Goal: Task Accomplishment & Management: Manage account settings

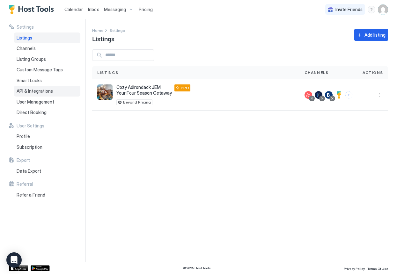
click at [54, 93] on div "API & Integrations" at bounding box center [47, 91] width 66 height 11
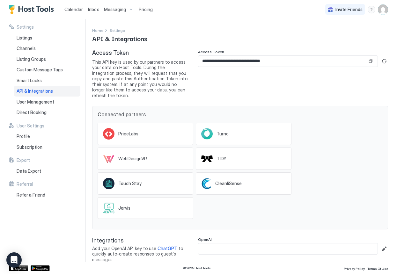
scroll to position [2, 0]
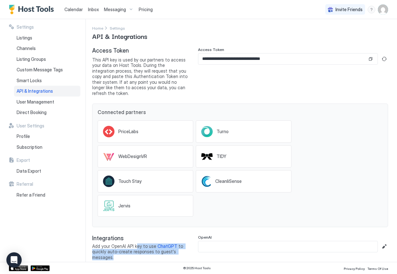
drag, startPoint x: 137, startPoint y: 252, endPoint x: 137, endPoint y: 238, distance: 14.0
click at [137, 243] on span "Add your OpenAI API key to use ChatGPT to quickly auto-create responses to gues…" at bounding box center [140, 251] width 96 height 17
click at [135, 243] on span "Add your OpenAI API key to use ChatGPT to quickly auto-create responses to gues…" at bounding box center [140, 251] width 96 height 17
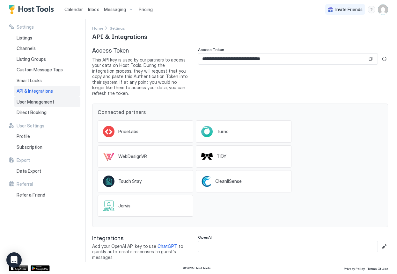
click at [33, 100] on span "User Management" at bounding box center [36, 102] width 38 height 6
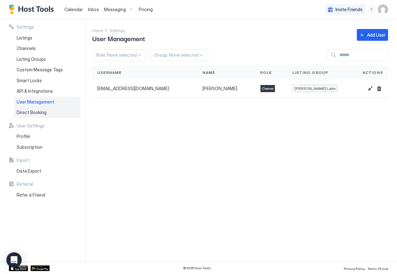
click at [32, 110] on span "Direct Booking" at bounding box center [32, 113] width 30 height 6
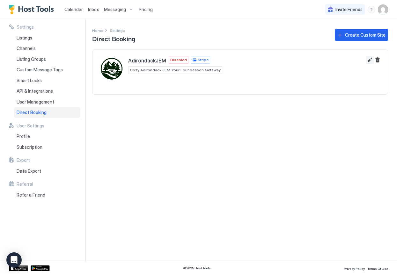
click at [370, 60] on button "Edit" at bounding box center [370, 60] width 8 height 8
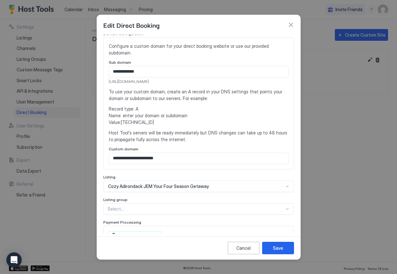
scroll to position [151, 0]
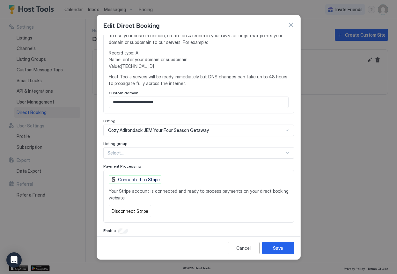
click at [121, 220] on div "**********" at bounding box center [198, 59] width 191 height 350
click at [284, 250] on button "Save" at bounding box center [278, 248] width 32 height 12
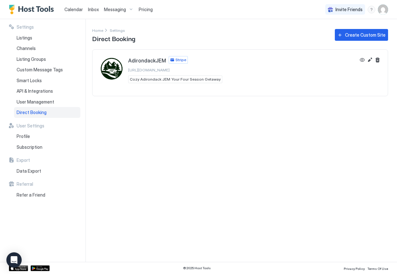
click at [175, 61] on span "Stripe" at bounding box center [180, 60] width 11 height 6
click at [176, 80] on span "Cozy Adirondack JEM Your Four Season Getaway" at bounding box center [175, 79] width 91 height 6
click at [38, 38] on div "Listings" at bounding box center [47, 37] width 66 height 11
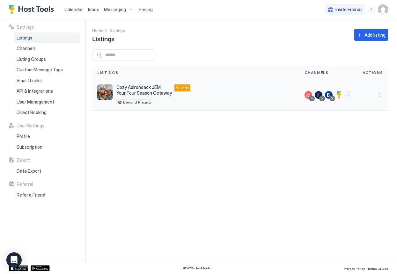
click at [139, 88] on span "Cozy Adirondack JEM Your Four Season Getaway" at bounding box center [143, 89] width 55 height 11
click at [382, 92] on button "More options" at bounding box center [379, 95] width 8 height 8
click at [360, 124] on span "Listing Settings" at bounding box center [364, 124] width 28 height 5
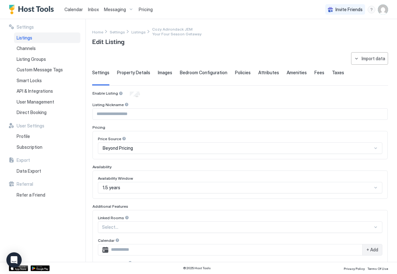
click at [137, 75] on span "Property Details" at bounding box center [133, 73] width 33 height 6
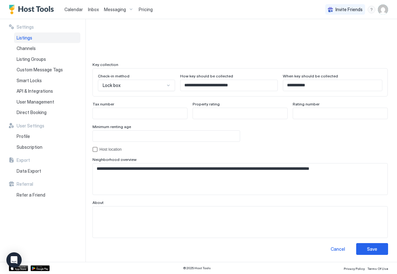
scroll to position [557, 0]
click at [96, 151] on div "hostLocation" at bounding box center [94, 149] width 5 height 5
click at [96, 150] on icon "hostLocation" at bounding box center [95, 149] width 4 height 4
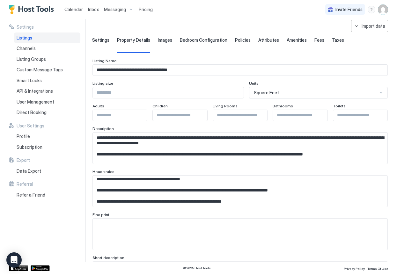
scroll to position [0, 0]
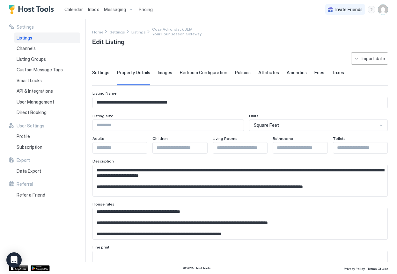
click at [162, 73] on span "Images" at bounding box center [165, 73] width 14 height 6
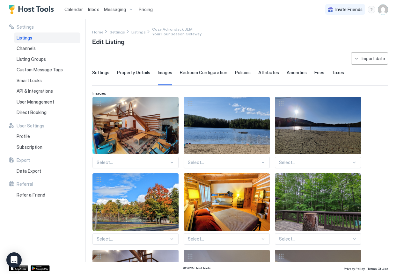
click at [193, 74] on span "Bedroom Configuration" at bounding box center [203, 73] width 47 height 6
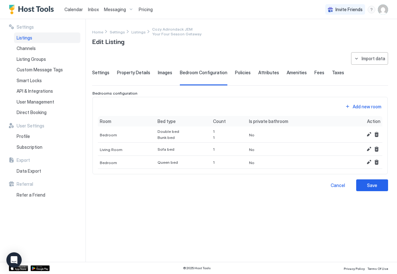
click at [162, 75] on span "Images" at bounding box center [165, 73] width 14 height 6
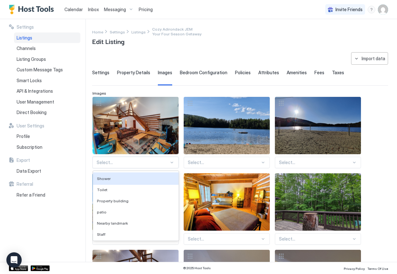
click at [149, 162] on div "Shower, 1 of 136. 136 results available. Use Up and Down to choose options, pre…" at bounding box center [135, 162] width 86 height 11
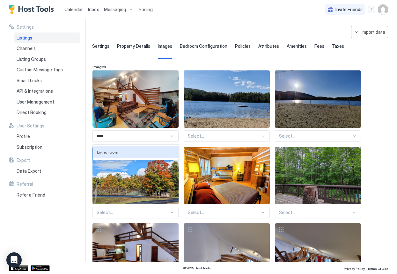
type input "******"
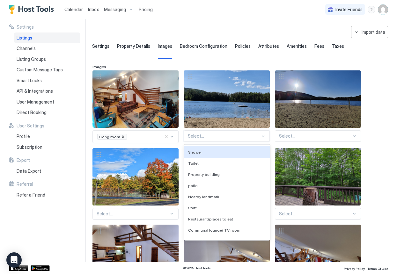
click at [232, 135] on div at bounding box center [224, 136] width 72 height 6
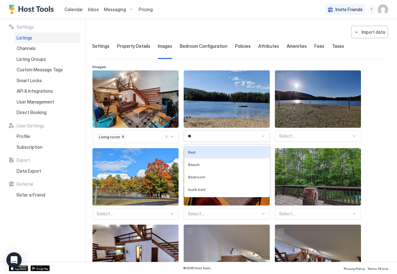
type input "***"
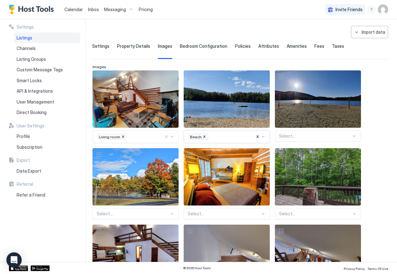
click at [312, 136] on div at bounding box center [315, 136] width 72 height 6
type input "*****"
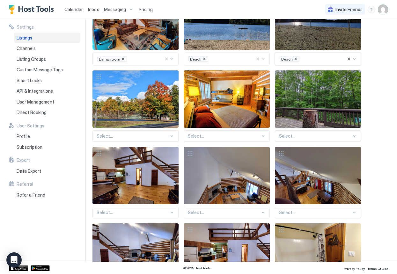
click at [137, 142] on div "Select..." at bounding box center [135, 135] width 86 height 11
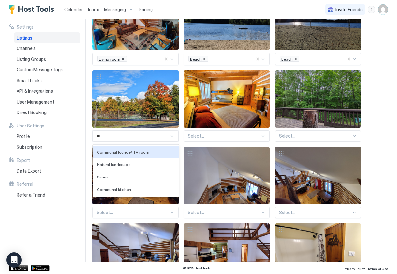
type input "***"
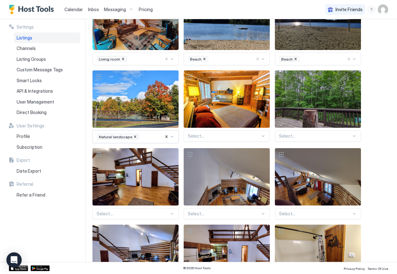
click at [227, 139] on div "Select..." at bounding box center [227, 135] width 86 height 11
type input "*******"
click at [308, 134] on div at bounding box center [315, 136] width 72 height 6
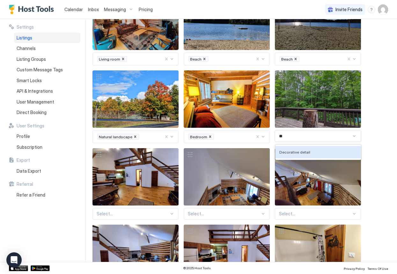
type input "*"
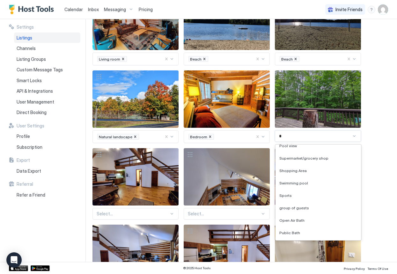
scroll to position [0, 0]
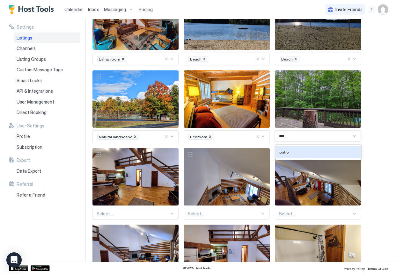
type input "****"
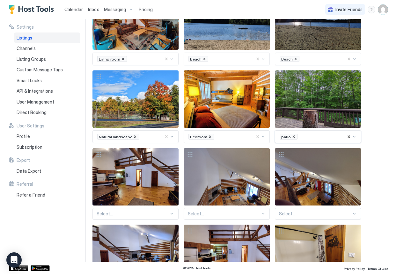
click at [143, 217] on div "Select..." at bounding box center [135, 213] width 86 height 11
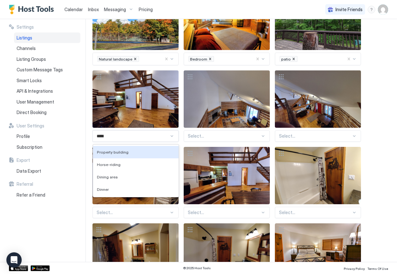
type input "******"
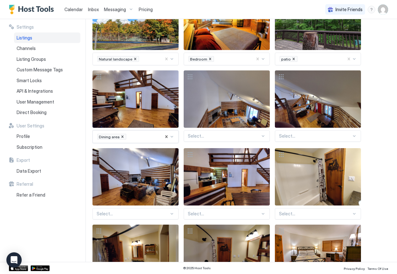
click at [208, 135] on div at bounding box center [224, 136] width 72 height 6
type input "******"
click at [296, 134] on div at bounding box center [315, 136] width 72 height 6
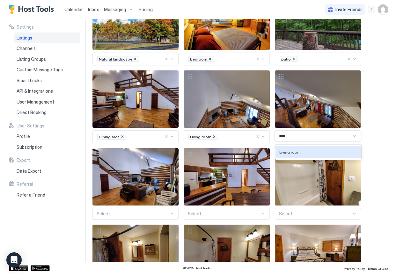
type input "******"
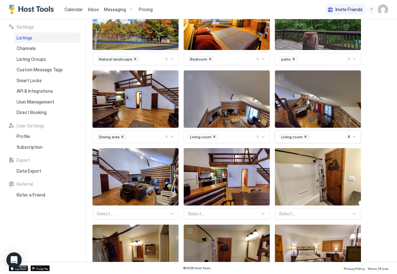
click at [127, 217] on div "Select..." at bounding box center [135, 213] width 86 height 11
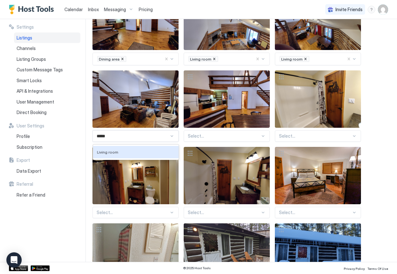
type input "******"
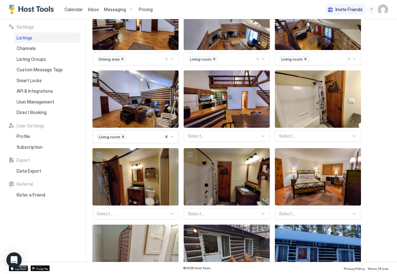
click at [216, 137] on div at bounding box center [224, 136] width 72 height 6
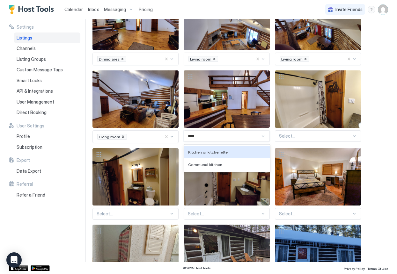
type input "*****"
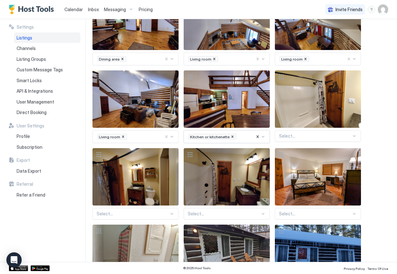
click at [309, 136] on div at bounding box center [315, 136] width 72 height 6
type input "********"
click at [136, 216] on div "Select..." at bounding box center [135, 213] width 86 height 11
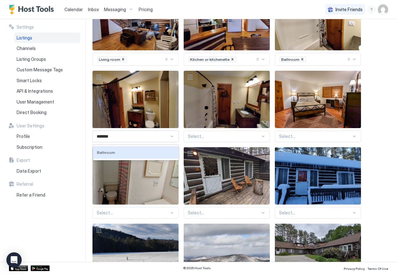
type input "********"
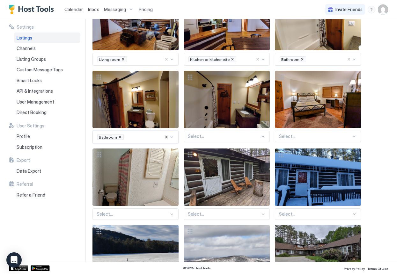
click at [217, 136] on div at bounding box center [224, 137] width 72 height 6
type input "********"
click at [302, 131] on div "Select..." at bounding box center [318, 136] width 86 height 11
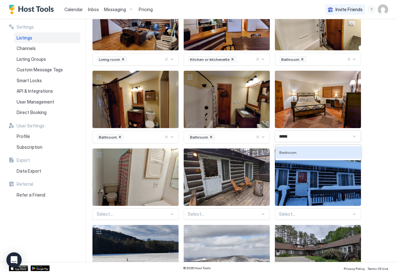
type input "******"
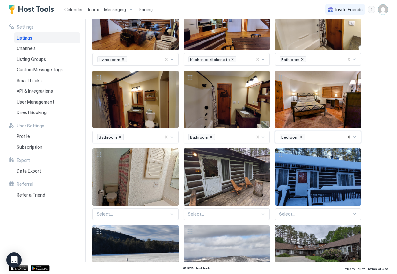
scroll to position [415, 0]
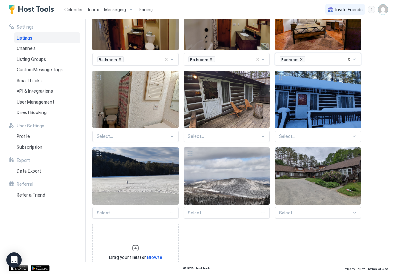
click at [127, 142] on div "Select..." at bounding box center [135, 136] width 86 height 11
type input "********"
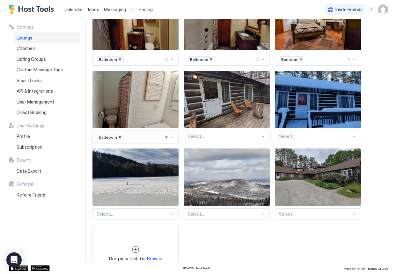
click at [215, 134] on div at bounding box center [224, 137] width 72 height 6
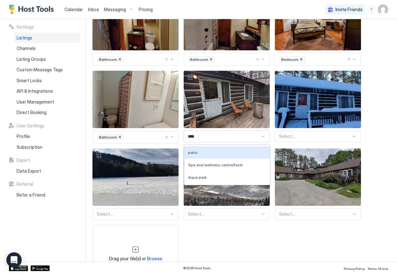
type input "*****"
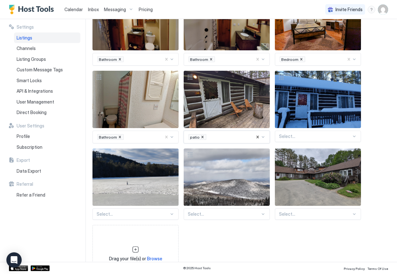
click at [291, 136] on div at bounding box center [315, 137] width 72 height 6
type input "*****"
click at [139, 217] on div "Select..." at bounding box center [135, 213] width 86 height 11
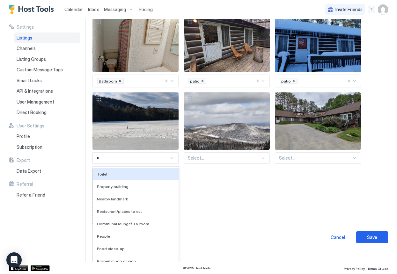
scroll to position [459, 0]
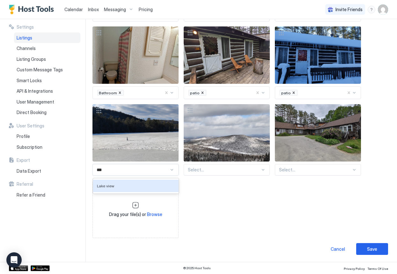
type input "****"
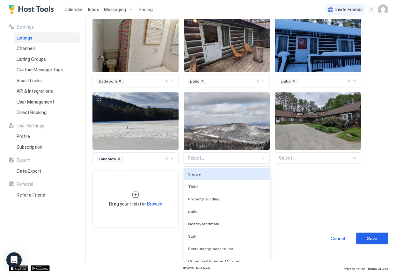
click at [206, 164] on div "Shower, 1 of 136. 136 results available. Use Up and Down to choose options, pre…" at bounding box center [227, 157] width 86 height 11
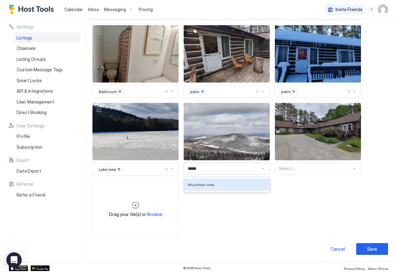
type input "******"
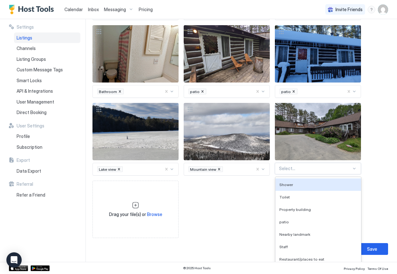
click at [287, 169] on div "Shower, 1 of 136. 136 results available. Use Up and Down to choose options, pre…" at bounding box center [318, 168] width 86 height 11
type input "*"
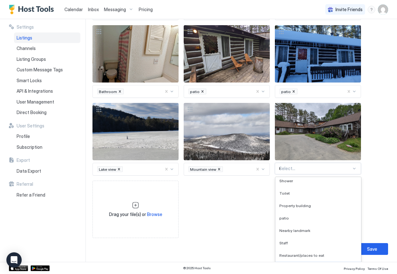
scroll to position [0, 0]
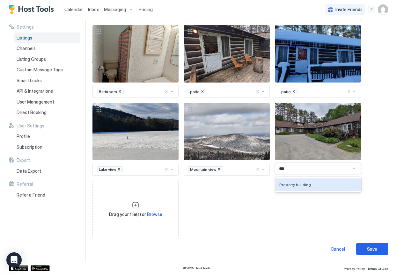
type input "****"
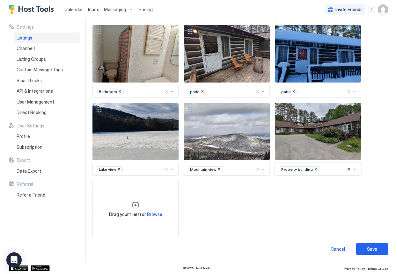
click at [365, 249] on button "Save" at bounding box center [372, 249] width 32 height 12
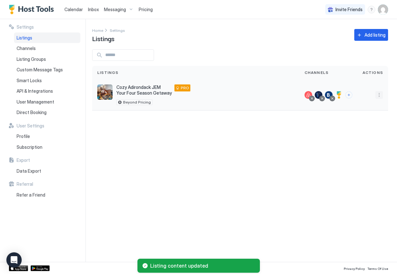
click at [377, 95] on button "More options" at bounding box center [379, 95] width 8 height 8
click at [361, 103] on span "Messaging" at bounding box center [360, 103] width 21 height 5
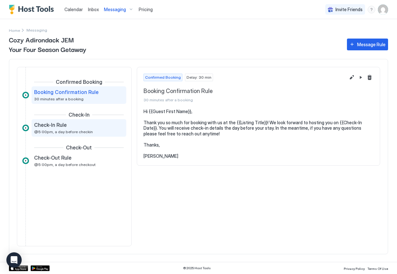
click at [57, 133] on span "@5:00pm, a day before checkin" at bounding box center [63, 131] width 59 height 5
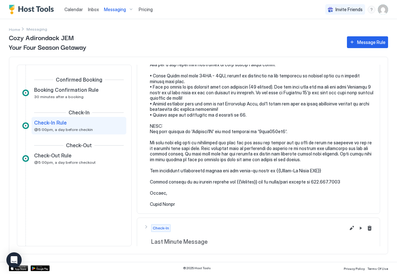
scroll to position [104, 0]
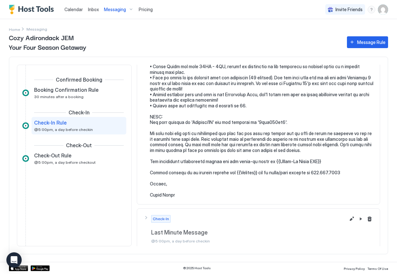
click at [305, 162] on pre at bounding box center [261, 100] width 223 height 195
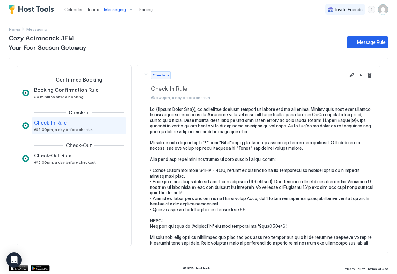
scroll to position [108, 0]
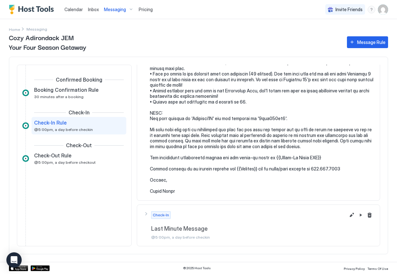
click at [278, 156] on pre at bounding box center [261, 96] width 223 height 195
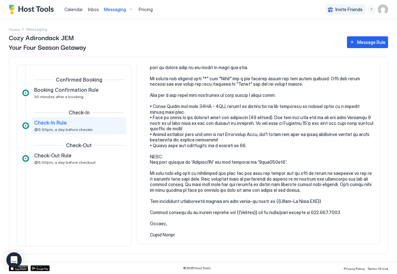
scroll to position [0, 0]
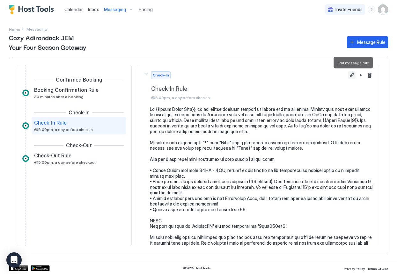
click at [349, 76] on button "Edit message rule" at bounding box center [352, 75] width 8 height 8
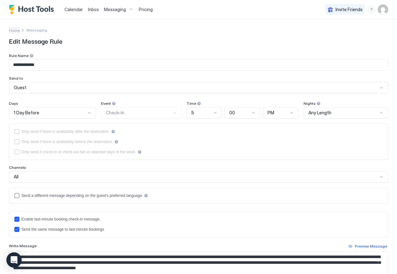
click at [11, 28] on span "Home" at bounding box center [14, 30] width 11 height 5
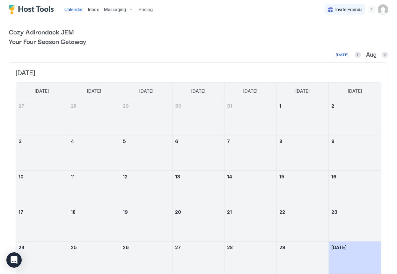
click at [32, 9] on img "Host Tools Logo" at bounding box center [33, 10] width 48 height 10
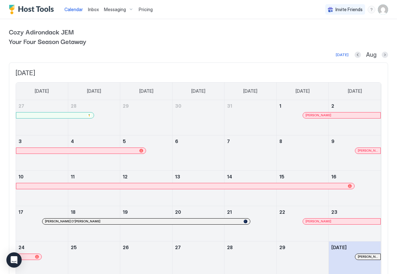
click at [385, 10] on img "User profile" at bounding box center [383, 9] width 10 height 10
click at [352, 35] on div "Settings" at bounding box center [347, 35] width 81 height 11
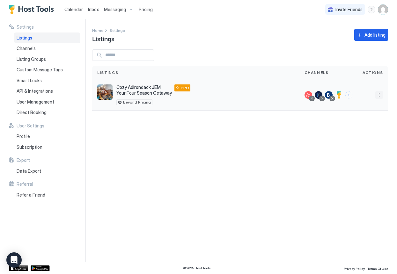
click at [380, 95] on button "More options" at bounding box center [379, 95] width 8 height 8
click at [357, 122] on span "Listing Settings" at bounding box center [364, 124] width 28 height 5
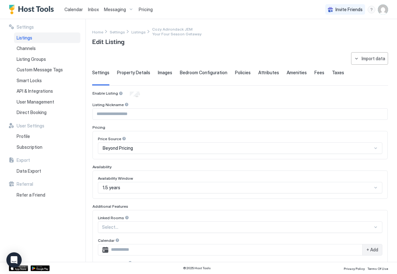
type input "**********"
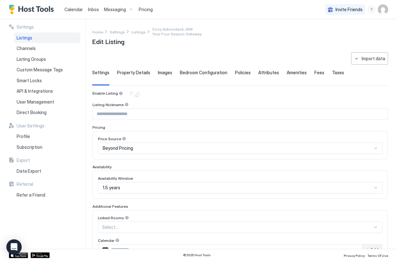
click at [128, 74] on span "Property Details" at bounding box center [133, 73] width 33 height 6
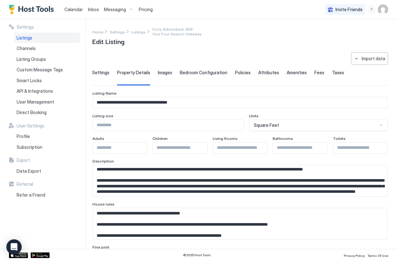
click at [159, 72] on span "Images" at bounding box center [165, 73] width 14 height 6
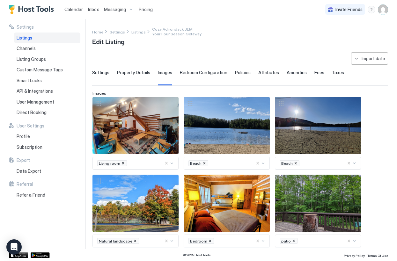
click at [188, 73] on span "Bedroom Configuration" at bounding box center [203, 73] width 47 height 6
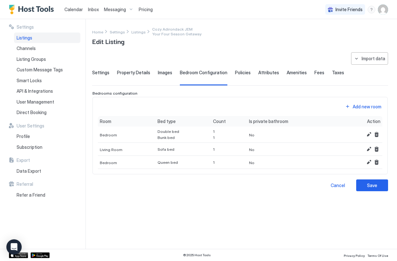
click at [236, 75] on span "Policies" at bounding box center [243, 73] width 16 height 6
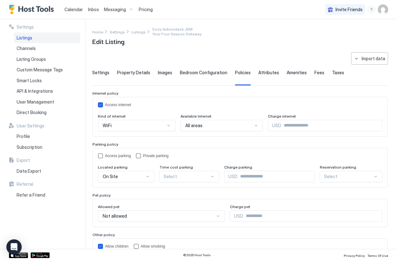
click at [262, 73] on span "Attributes" at bounding box center [268, 73] width 21 height 6
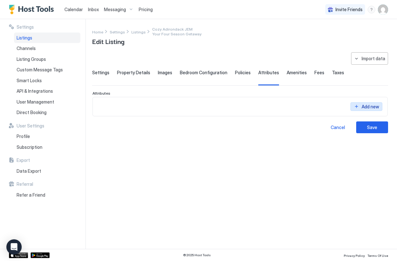
click at [355, 106] on button "Add new" at bounding box center [366, 106] width 32 height 9
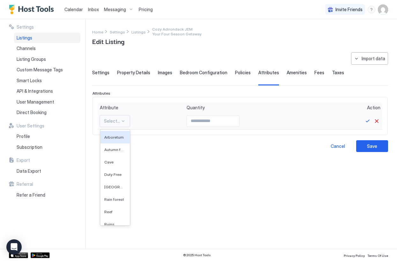
click at [119, 122] on div at bounding box center [112, 121] width 16 height 6
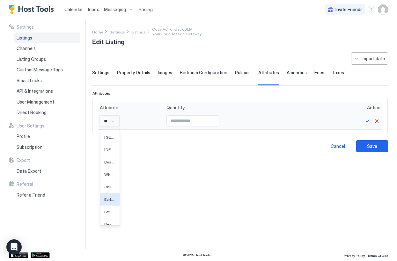
type input "*"
click at [217, 177] on div "**********" at bounding box center [240, 146] width 296 height 189
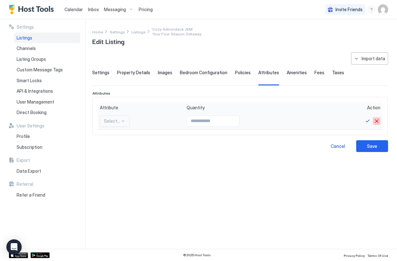
click at [377, 120] on button "Cancel" at bounding box center [376, 121] width 8 height 8
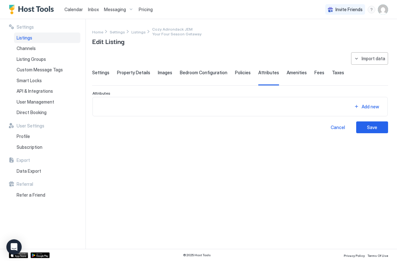
click at [292, 74] on span "Amenities" at bounding box center [296, 73] width 20 height 6
click at [314, 76] on div "Fees" at bounding box center [319, 78] width 10 height 16
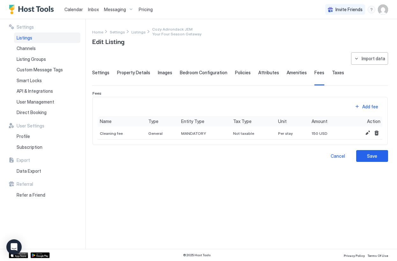
click at [332, 75] on span "Taxes" at bounding box center [338, 73] width 12 height 6
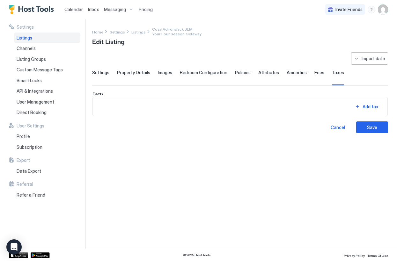
click at [314, 74] on span "Fees" at bounding box center [319, 73] width 10 height 6
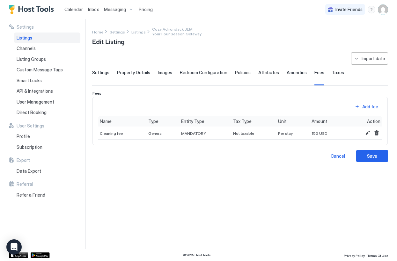
click at [292, 73] on span "Amenities" at bounding box center [296, 73] width 20 height 6
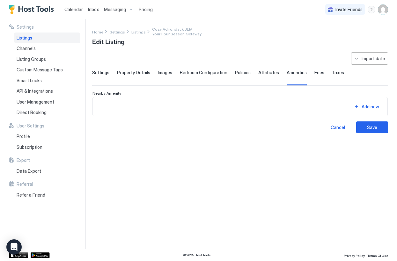
click at [265, 70] on span "Attributes" at bounding box center [268, 73] width 21 height 6
click at [235, 74] on span "Policies" at bounding box center [243, 73] width 16 height 6
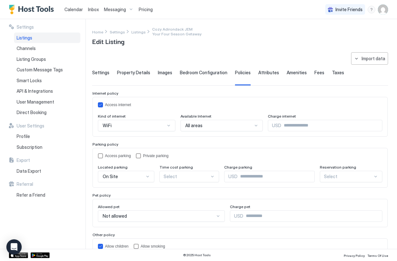
click at [216, 73] on span "Bedroom Configuration" at bounding box center [203, 73] width 47 height 6
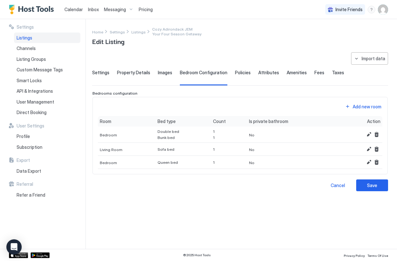
click at [314, 72] on span "Fees" at bounding box center [319, 73] width 10 height 6
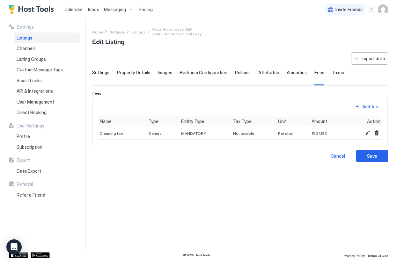
click at [87, 70] on div "**********" at bounding box center [198, 134] width 397 height 230
click at [102, 71] on span "Settings" at bounding box center [100, 73] width 17 height 6
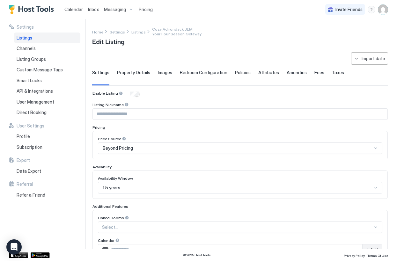
scroll to position [21, 0]
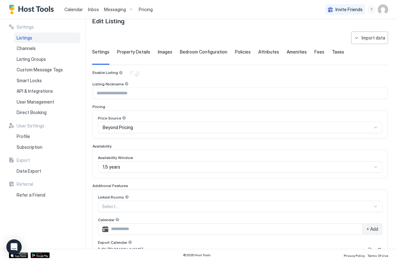
click at [169, 89] on input "Input Field" at bounding box center [240, 93] width 294 height 11
click at [164, 130] on div "Beyond Pricing" at bounding box center [237, 128] width 269 height 6
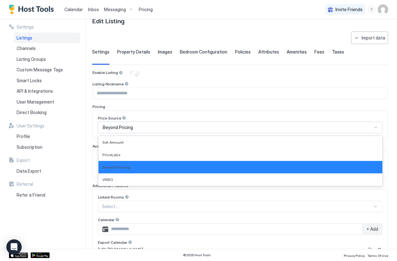
click at [173, 115] on div "Price Source Beyond Pricing selected, 3 of 4. 4 results available. Use Up and D…" at bounding box center [239, 124] width 295 height 28
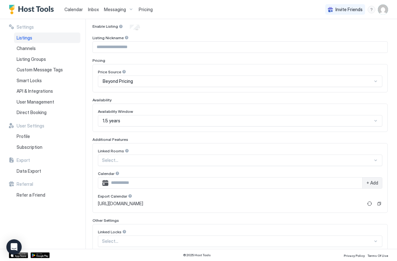
scroll to position [106, 0]
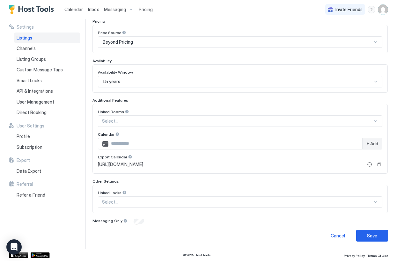
click at [162, 124] on div at bounding box center [237, 121] width 271 height 6
click at [169, 115] on div "Linked Locks" at bounding box center [240, 112] width 284 height 6
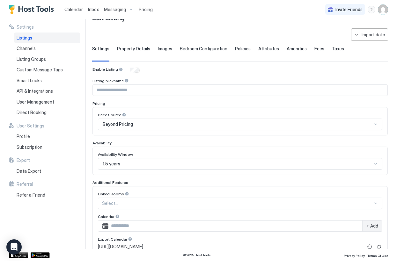
scroll to position [0, 0]
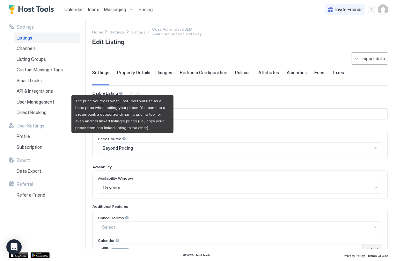
click at [123, 138] on div at bounding box center [124, 138] width 4 height 4
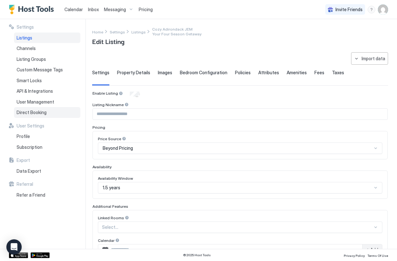
click at [52, 115] on div "Direct Booking" at bounding box center [47, 112] width 66 height 11
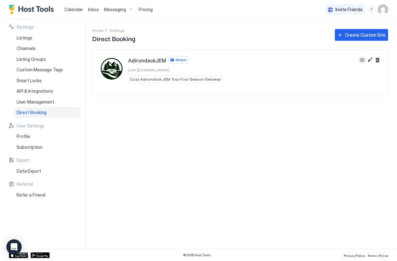
click at [362, 61] on button "View" at bounding box center [362, 60] width 8 height 8
click at [146, 63] on span "AdirondackJEM" at bounding box center [147, 60] width 38 height 6
click at [46, 40] on div "Listings" at bounding box center [47, 37] width 66 height 11
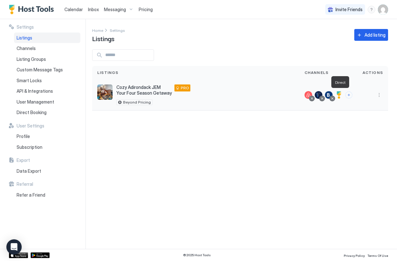
click at [341, 94] on div at bounding box center [339, 95] width 8 height 8
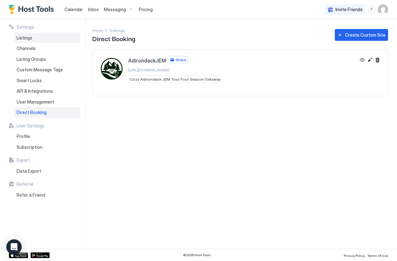
click at [44, 40] on div "Listings" at bounding box center [47, 37] width 66 height 11
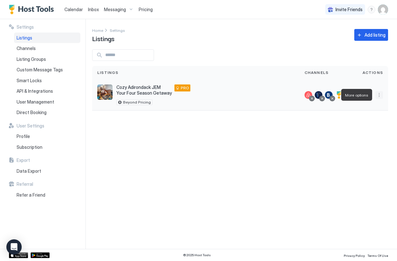
click at [379, 96] on button "More options" at bounding box center [379, 95] width 8 height 8
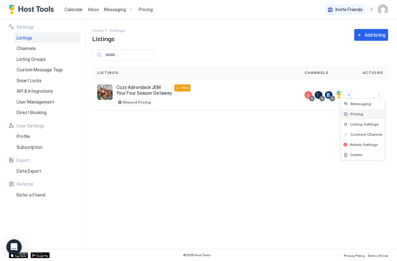
click at [366, 112] on div "Pricing" at bounding box center [363, 114] width 44 height 10
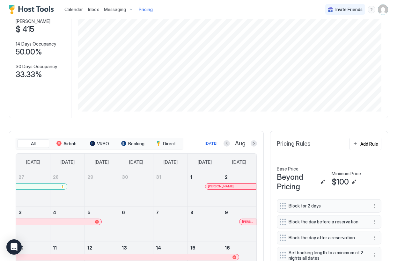
scroll to position [122, 0]
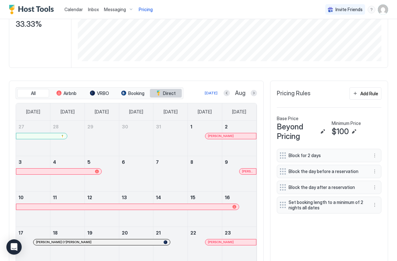
click at [167, 93] on span "Direct" at bounding box center [169, 93] width 13 height 6
click at [165, 160] on link "7" at bounding box center [170, 162] width 34 height 12
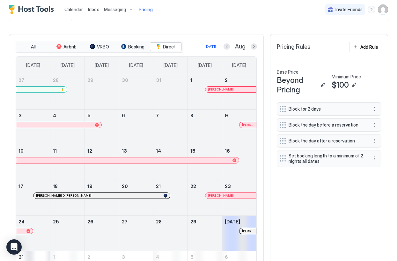
scroll to position [163, 0]
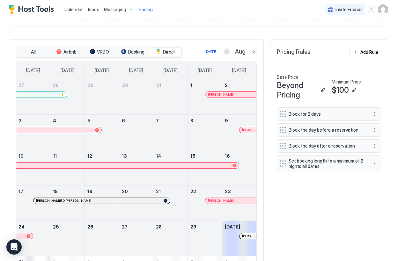
click at [253, 54] on button "Next month" at bounding box center [253, 51] width 6 height 6
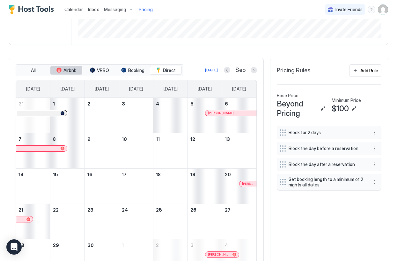
click at [71, 70] on span "Airbnb" at bounding box center [69, 71] width 13 height 6
click at [105, 71] on span "VRBO" at bounding box center [103, 71] width 12 height 6
click at [69, 71] on span "Airbnb" at bounding box center [69, 71] width 13 height 6
click at [129, 149] on div "September 10, 2025" at bounding box center [136, 151] width 29 height 30
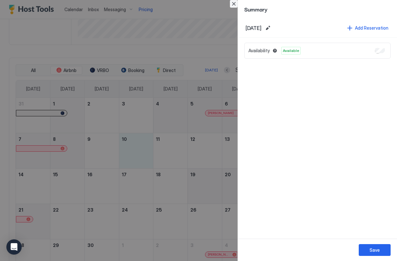
click at [234, 4] on button "Close" at bounding box center [234, 4] width 8 height 8
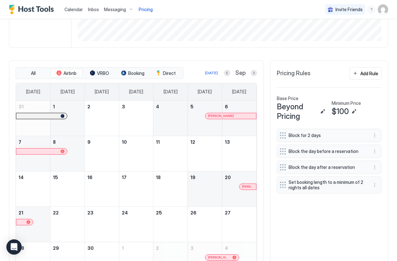
scroll to position [118, 0]
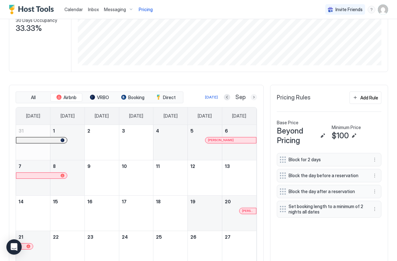
click at [255, 96] on button "Next month" at bounding box center [253, 97] width 6 height 6
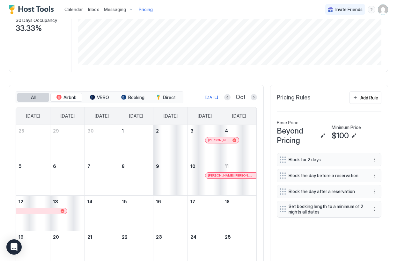
click at [28, 98] on button "All" at bounding box center [33, 97] width 32 height 9
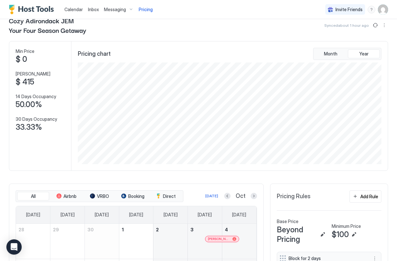
scroll to position [0, 0]
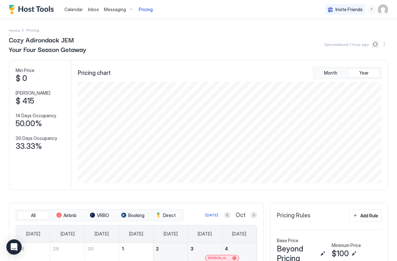
click at [374, 45] on button "Sync prices" at bounding box center [375, 44] width 8 height 8
click at [383, 45] on button "More options" at bounding box center [384, 44] width 8 height 8
click at [364, 72] on span "Airbnb Settings" at bounding box center [372, 73] width 28 height 5
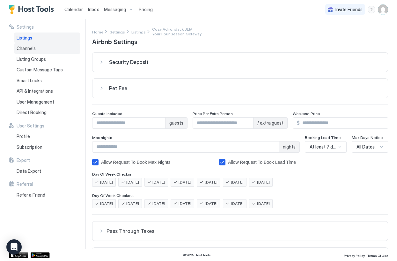
click at [46, 49] on div "Channels" at bounding box center [47, 48] width 66 height 11
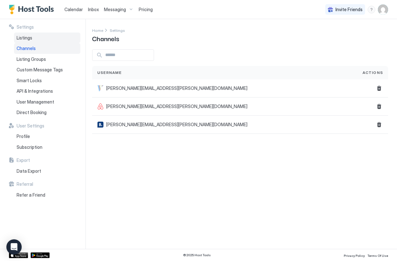
click at [43, 37] on div "Listings" at bounding box center [47, 37] width 66 height 11
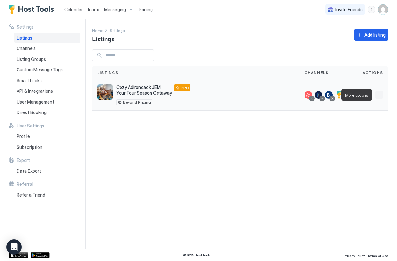
click at [380, 96] on button "More options" at bounding box center [379, 95] width 8 height 8
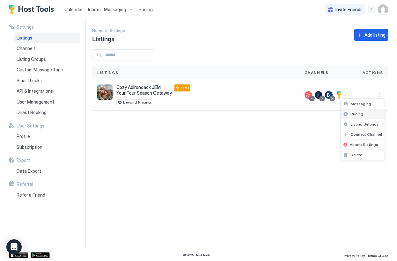
click at [367, 113] on div "Pricing" at bounding box center [363, 114] width 44 height 10
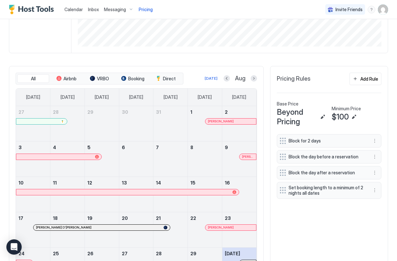
scroll to position [137, 0]
click at [363, 79] on div "Add Rule" at bounding box center [369, 78] width 18 height 7
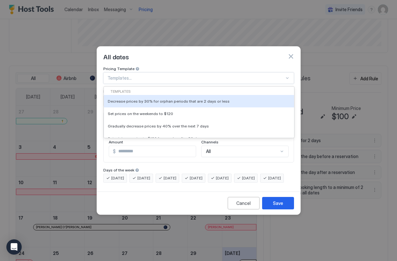
click at [202, 75] on div at bounding box center [195, 78] width 177 height 6
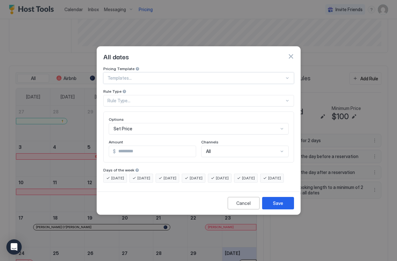
click at [201, 75] on div at bounding box center [195, 78] width 177 height 6
click at [185, 99] on div "Rule Type..." at bounding box center [198, 100] width 191 height 11
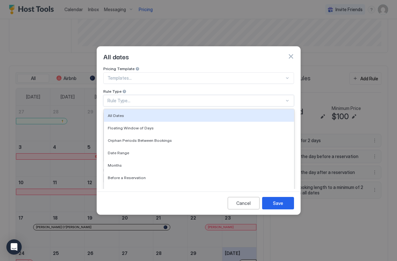
click at [190, 75] on div at bounding box center [195, 78] width 177 height 6
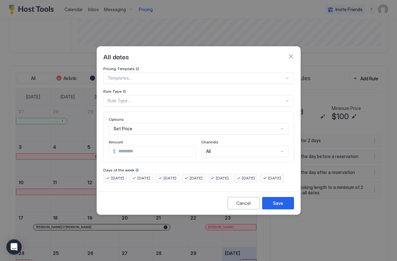
click at [197, 60] on div "All dates" at bounding box center [198, 57] width 203 height 20
click at [242, 206] on div "Cancel" at bounding box center [243, 203] width 14 height 7
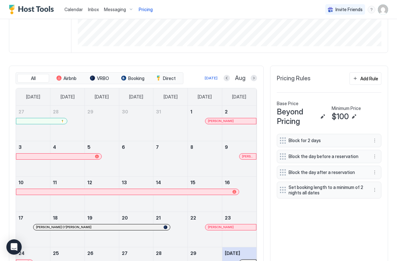
click at [289, 116] on span "Beyond Pricing" at bounding box center [297, 116] width 41 height 19
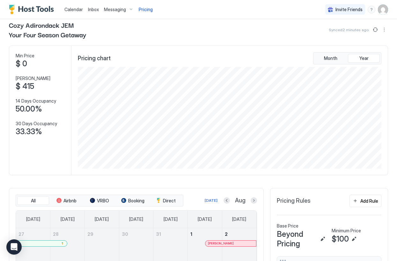
scroll to position [0, 0]
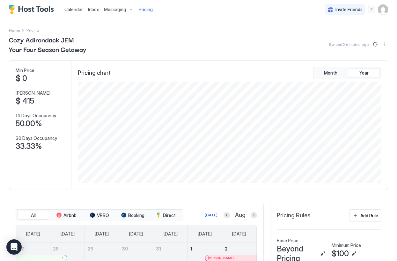
click at [371, 11] on div "menu" at bounding box center [371, 10] width 8 height 8
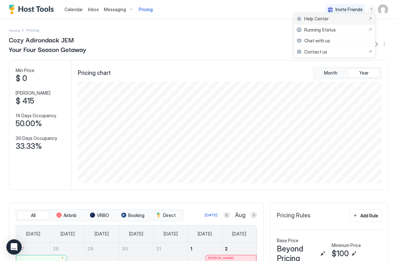
click at [341, 21] on div "Help Center" at bounding box center [334, 19] width 76 height 6
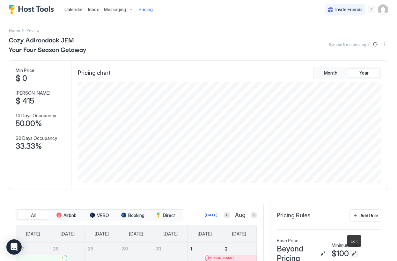
click at [352, 253] on button "Edit" at bounding box center [354, 254] width 8 height 8
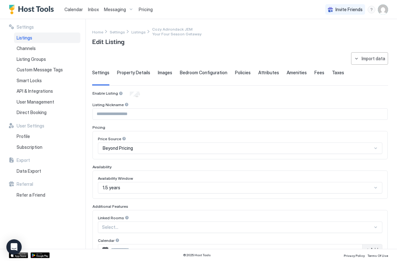
type input "**********"
click at [138, 75] on span "Property Details" at bounding box center [133, 73] width 33 height 6
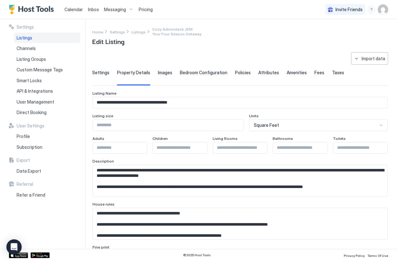
click at [238, 75] on span "Policies" at bounding box center [243, 73] width 16 height 6
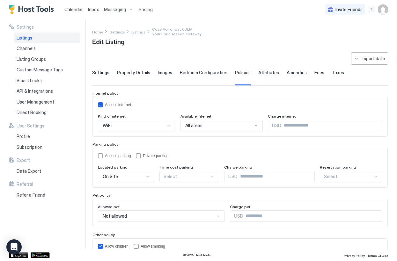
click at [260, 75] on span "Attributes" at bounding box center [268, 73] width 21 height 6
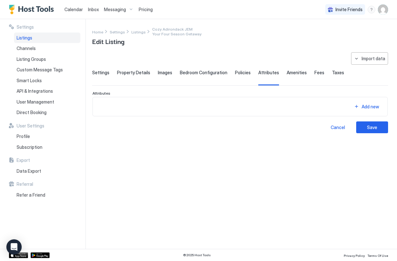
click at [286, 74] on span "Amenities" at bounding box center [296, 73] width 20 height 6
click at [314, 73] on span "Fees" at bounding box center [319, 73] width 10 height 6
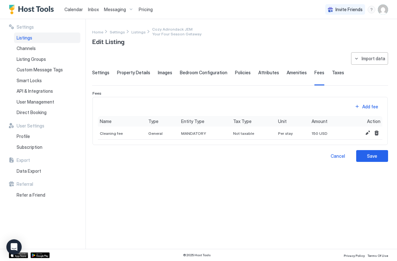
click at [332, 73] on span "Taxes" at bounding box center [338, 73] width 12 height 6
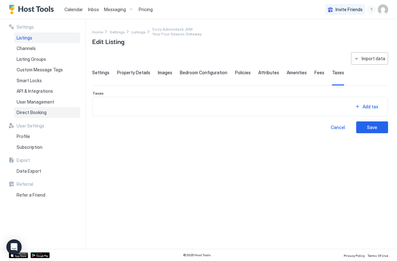
click at [41, 109] on div "Direct Booking" at bounding box center [47, 112] width 66 height 11
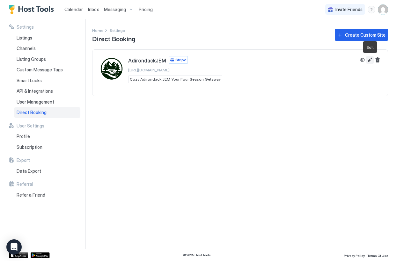
click at [372, 59] on button "Edit" at bounding box center [370, 60] width 8 height 8
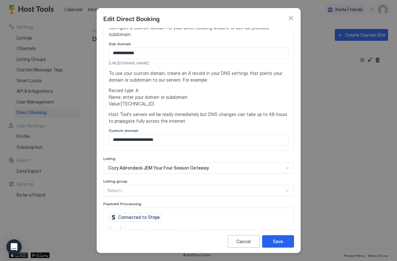
scroll to position [151, 0]
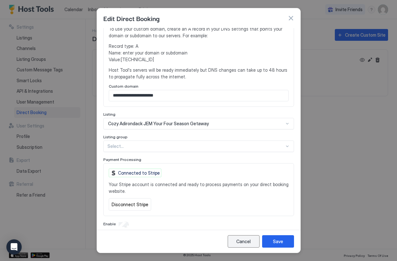
click at [245, 244] on div "Cancel" at bounding box center [243, 241] width 14 height 7
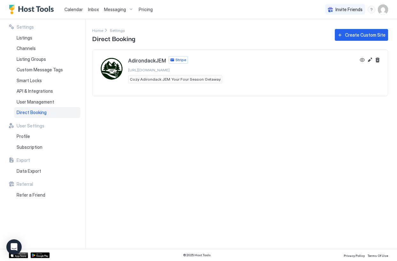
click at [149, 9] on span "Pricing" at bounding box center [146, 10] width 14 height 6
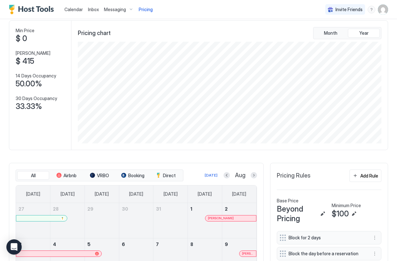
scroll to position [34, 0]
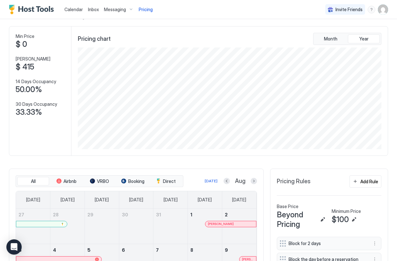
click at [249, 40] on div "Pricing chart Month Year" at bounding box center [229, 39] width 303 height 12
click at [329, 38] on span "Month" at bounding box center [330, 39] width 13 height 6
click at [363, 41] on span "Year" at bounding box center [363, 39] width 9 height 6
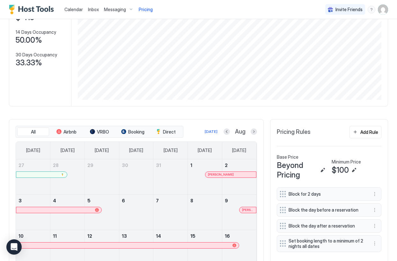
scroll to position [136, 0]
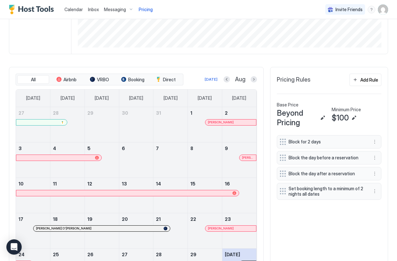
click at [298, 116] on span "Beyond Pricing" at bounding box center [297, 117] width 41 height 19
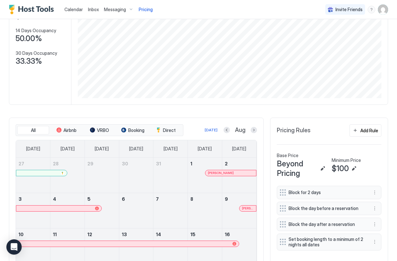
scroll to position [85, 0]
click at [322, 169] on button "Edit" at bounding box center [323, 169] width 8 height 8
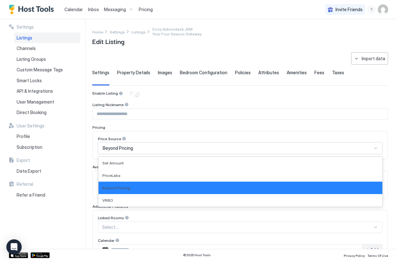
click at [286, 147] on div "Beyond Pricing" at bounding box center [237, 148] width 269 height 6
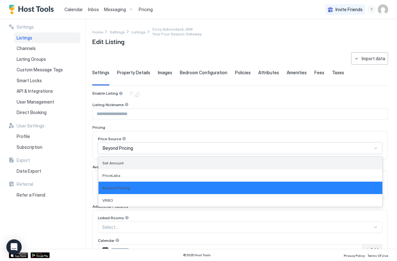
click at [267, 164] on div "Set Amount" at bounding box center [240, 163] width 276 height 5
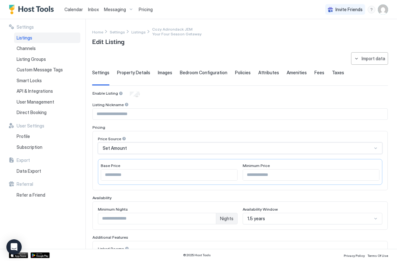
scroll to position [137, 0]
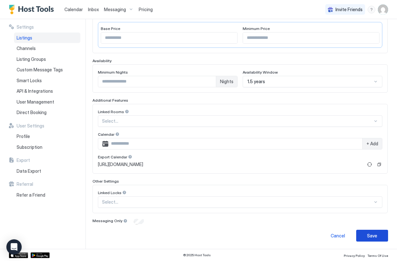
click at [371, 235] on div "Save" at bounding box center [372, 235] width 10 height 7
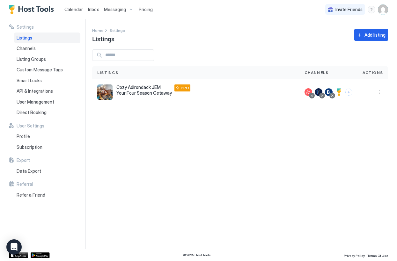
click at [142, 8] on span "Pricing" at bounding box center [146, 10] width 14 height 6
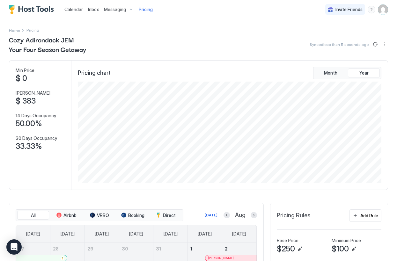
click at [145, 13] on div "Pricing" at bounding box center [145, 9] width 19 height 11
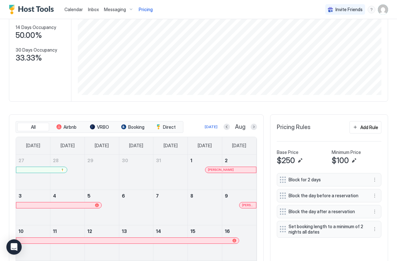
scroll to position [116, 0]
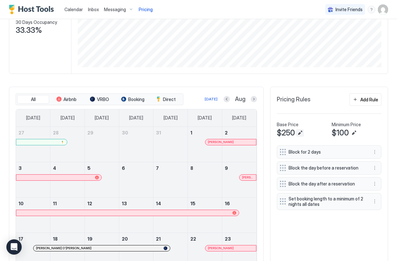
click at [300, 134] on button "Edit" at bounding box center [300, 133] width 8 height 8
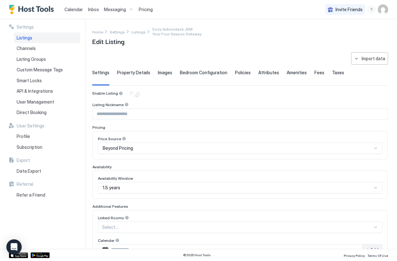
type input "**********"
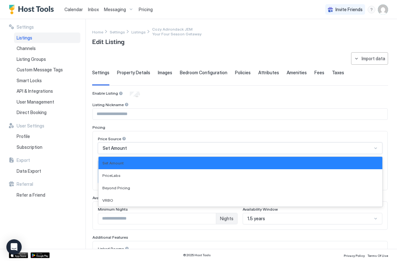
click at [191, 148] on div "Set Amount" at bounding box center [237, 148] width 269 height 6
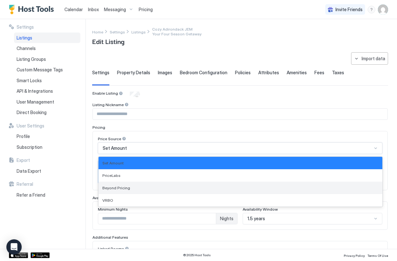
click at [176, 188] on div "Beyond Pricing" at bounding box center [240, 187] width 276 height 5
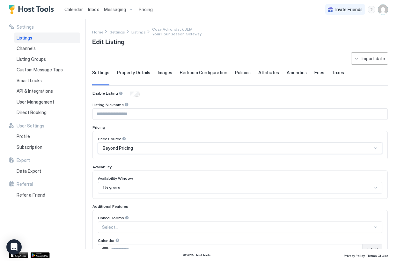
scroll to position [106, 0]
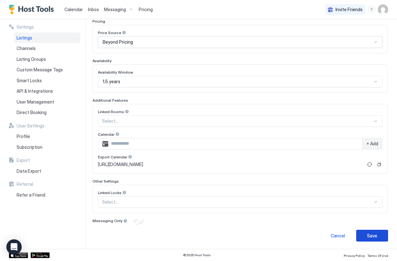
click at [370, 237] on div "Save" at bounding box center [372, 235] width 10 height 7
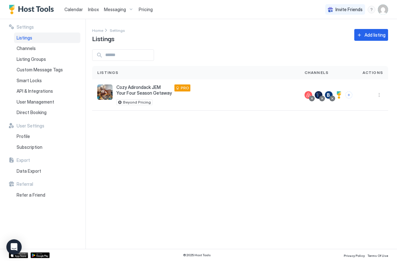
click at [147, 7] on span "Pricing" at bounding box center [146, 10] width 14 height 6
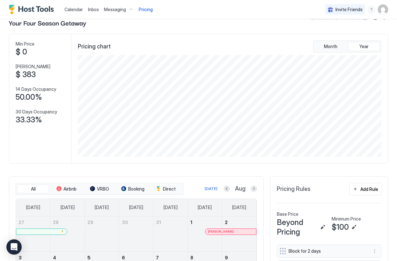
scroll to position [31, 0]
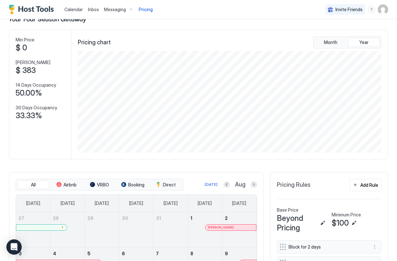
click at [260, 38] on div "Pricing chart Month Year" at bounding box center [229, 42] width 303 height 12
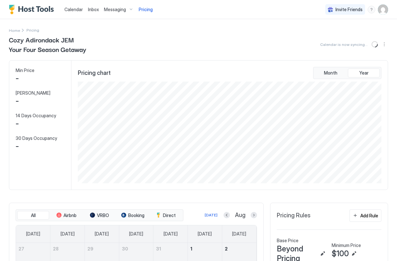
scroll to position [102, 305]
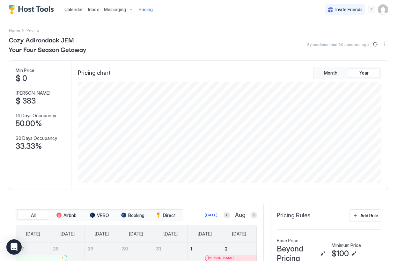
click at [294, 72] on div "Pricing chart Month Year" at bounding box center [229, 73] width 303 height 12
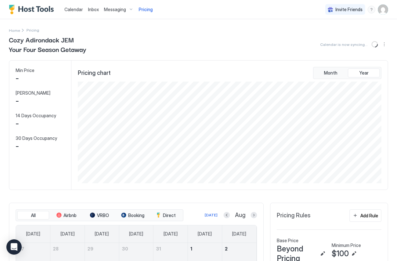
scroll to position [102, 305]
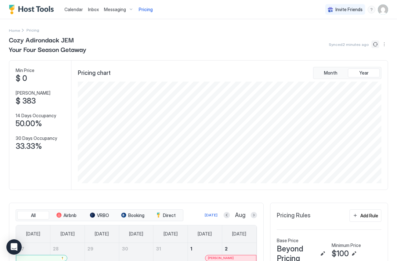
click at [373, 45] on button "Sync prices" at bounding box center [375, 44] width 8 height 8
click at [70, 214] on span "Airbnb" at bounding box center [69, 216] width 13 height 6
click at [95, 215] on button "VRBO" at bounding box center [99, 215] width 32 height 9
click at [75, 215] on span "Airbnb" at bounding box center [69, 216] width 13 height 6
click at [128, 216] on span "Booking" at bounding box center [136, 216] width 16 height 6
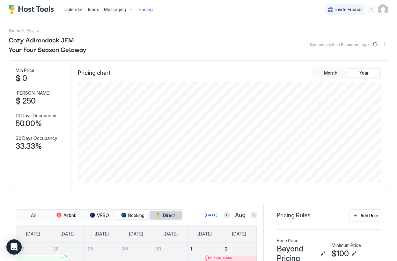
click at [171, 213] on span "Direct" at bounding box center [169, 216] width 13 height 6
click at [68, 216] on span "Airbnb" at bounding box center [69, 216] width 13 height 6
click at [90, 12] on span "Inbox" at bounding box center [93, 9] width 11 height 5
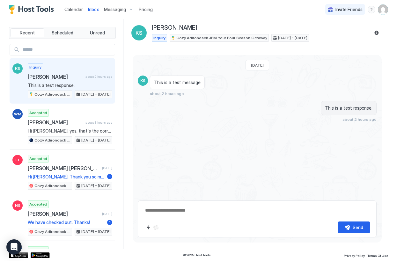
click at [75, 11] on span "Calendar" at bounding box center [73, 9] width 18 height 5
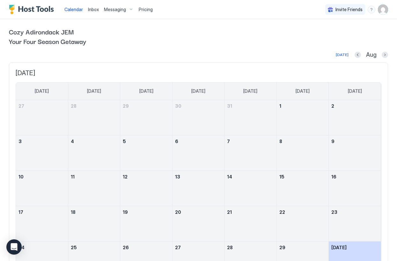
click at [117, 11] on span "Messaging" at bounding box center [115, 10] width 22 height 6
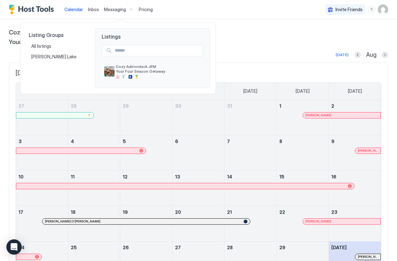
click at [235, 42] on div at bounding box center [198, 130] width 397 height 261
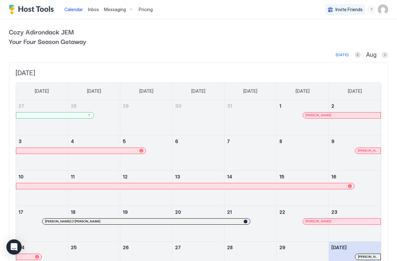
click at [93, 10] on span "Inbox" at bounding box center [93, 9] width 11 height 5
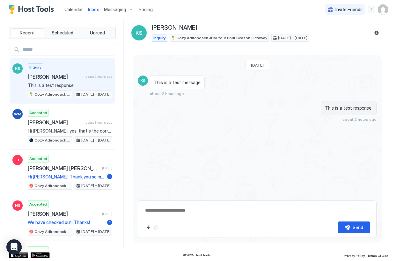
click at [90, 68] on div "Inquiry Kevin Sivic about 2 hours ago This is a test response. Cozy Adirondack …" at bounding box center [70, 80] width 84 height 35
click at [377, 34] on button "Reservation information" at bounding box center [376, 33] width 8 height 8
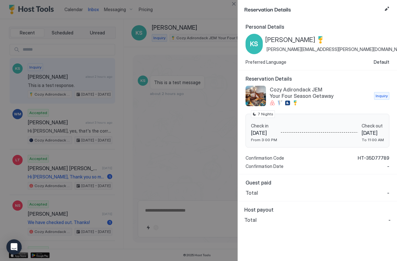
click at [183, 125] on div at bounding box center [198, 130] width 397 height 261
click at [234, 4] on button "Close" at bounding box center [234, 4] width 8 height 8
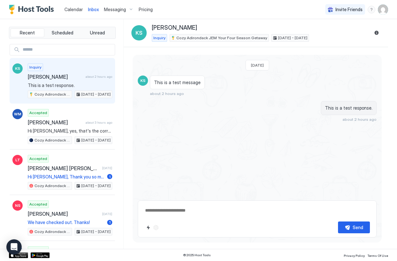
click at [78, 11] on span "Calendar" at bounding box center [73, 9] width 18 height 5
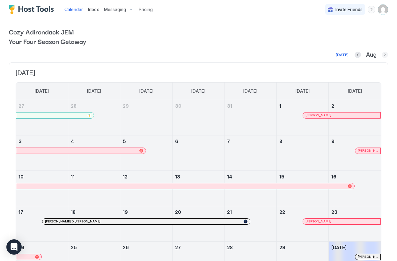
click at [385, 55] on button "Next month" at bounding box center [384, 55] width 6 height 6
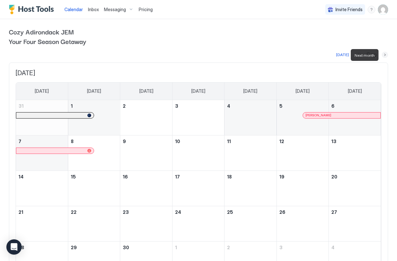
click at [385, 55] on button "Next month" at bounding box center [384, 55] width 6 height 6
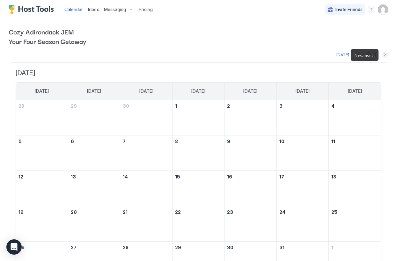
click at [385, 55] on button "Next month" at bounding box center [384, 55] width 6 height 6
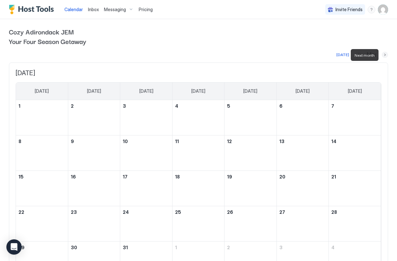
click at [385, 55] on button "Next month" at bounding box center [384, 55] width 6 height 6
click at [379, 8] on img "User profile" at bounding box center [383, 9] width 10 height 10
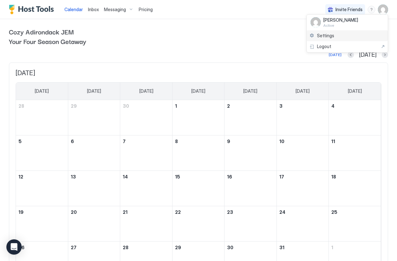
click at [343, 34] on div "Settings" at bounding box center [347, 35] width 81 height 11
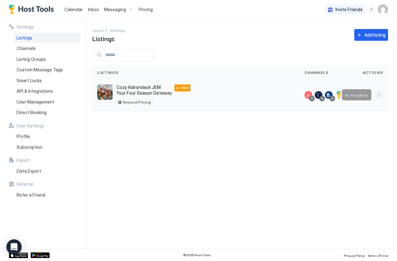
click at [379, 94] on button "More options" at bounding box center [379, 95] width 8 height 8
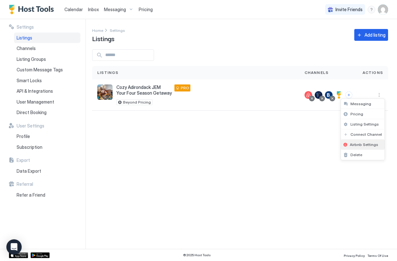
click at [361, 144] on span "Airbnb Settings" at bounding box center [364, 144] width 28 height 5
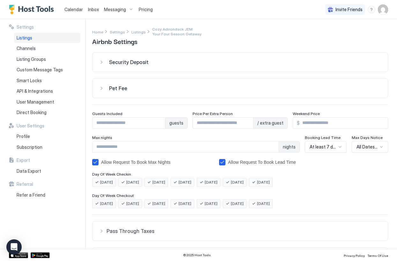
click at [295, 61] on div "Security Deposit" at bounding box center [245, 62] width 272 height 6
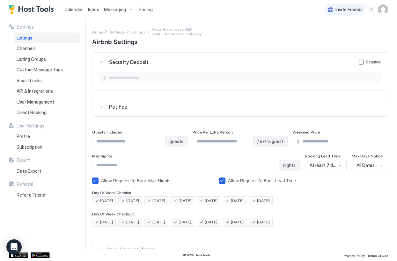
click at [295, 61] on div "Security Deposit Required" at bounding box center [245, 62] width 272 height 6
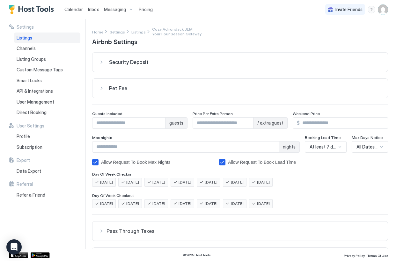
click at [290, 72] on button "Pet Fee" at bounding box center [239, 62] width 295 height 19
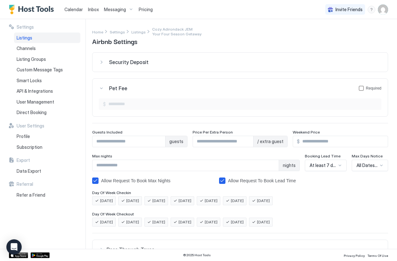
click at [290, 72] on button "Pet Fee Required" at bounding box center [239, 62] width 295 height 19
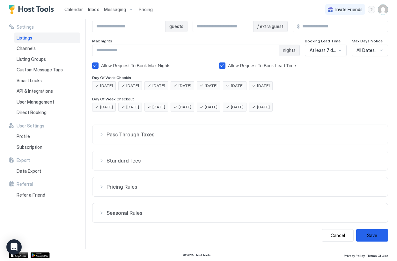
scroll to position [97, 0]
click at [372, 234] on button "Save" at bounding box center [372, 235] width 32 height 12
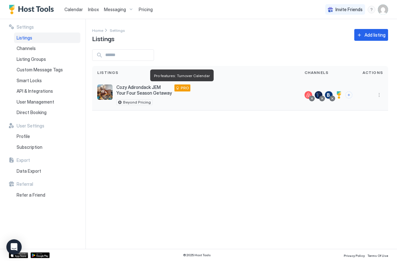
click at [181, 88] on span "PRO" at bounding box center [185, 88] width 8 height 6
click at [78, 8] on span "Calendar" at bounding box center [73, 9] width 18 height 5
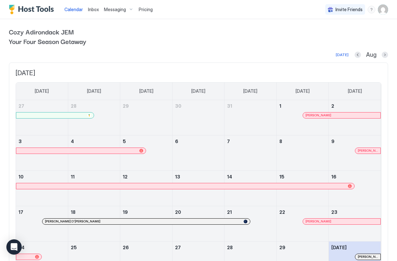
click at [91, 9] on span "Inbox" at bounding box center [93, 9] width 11 height 5
type textarea "*"
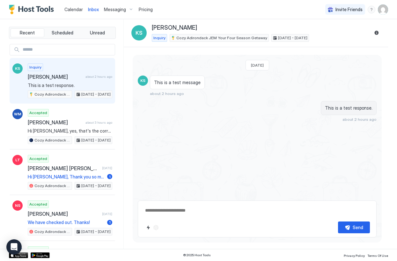
click at [117, 12] on span "Messaging" at bounding box center [115, 10] width 22 height 6
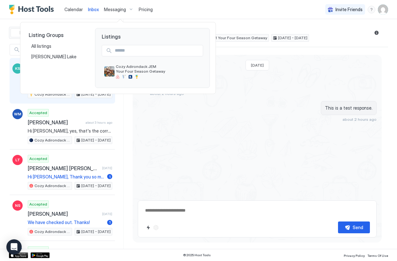
click at [144, 12] on div at bounding box center [198, 130] width 397 height 261
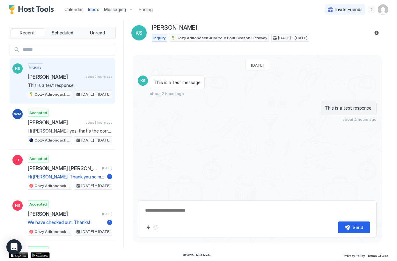
click at [145, 11] on span "Pricing" at bounding box center [146, 10] width 14 height 6
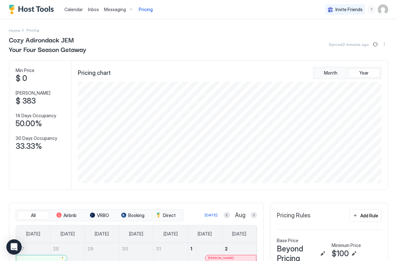
click at [383, 11] on img "User profile" at bounding box center [383, 9] width 10 height 10
click at [350, 38] on div "Settings" at bounding box center [347, 35] width 81 height 11
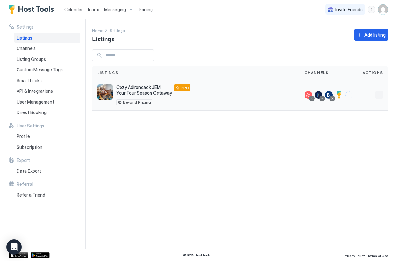
click at [378, 96] on button "More options" at bounding box center [379, 95] width 8 height 8
click at [365, 112] on div "Pricing" at bounding box center [363, 114] width 44 height 10
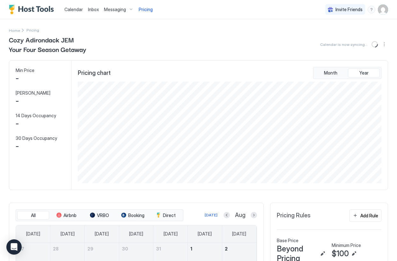
scroll to position [102, 305]
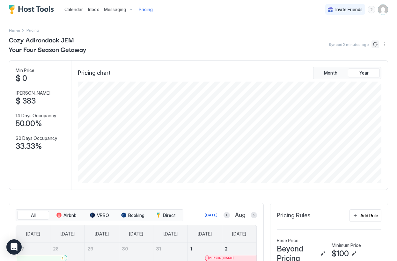
click at [375, 44] on button "Sync prices" at bounding box center [375, 44] width 8 height 8
click at [382, 46] on button "More options" at bounding box center [384, 44] width 8 height 8
click at [377, 63] on span "Listing Settings" at bounding box center [373, 63] width 28 height 5
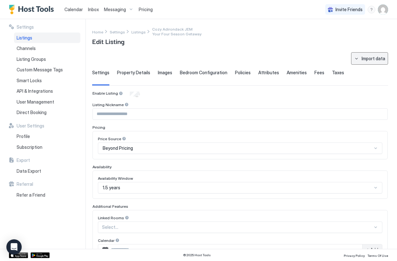
type input "**********"
click at [386, 10] on img "User profile" at bounding box center [383, 9] width 10 height 10
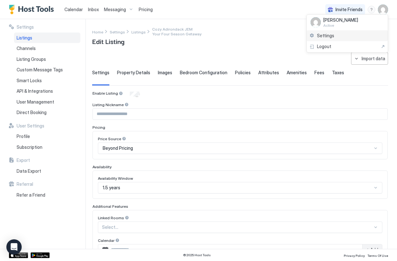
click at [379, 36] on div "Settings" at bounding box center [347, 35] width 81 height 11
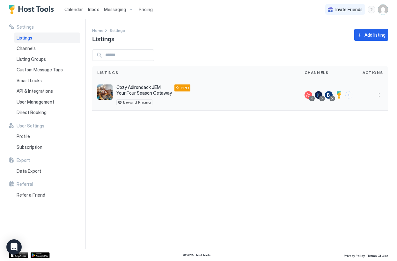
click at [378, 99] on div at bounding box center [372, 94] width 31 height 31
click at [379, 96] on button "More options" at bounding box center [379, 95] width 8 height 8
click at [363, 134] on span "Connect Channel" at bounding box center [366, 134] width 32 height 5
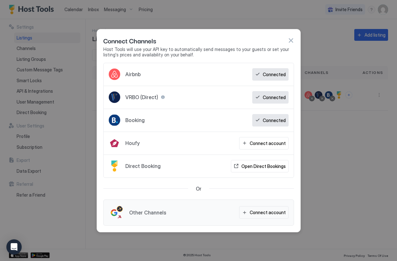
click at [205, 169] on div "Direct Booking Open Direct Bookings" at bounding box center [199, 166] width 190 height 23
click at [247, 167] on div "Open Direct Bookings" at bounding box center [263, 166] width 44 height 7
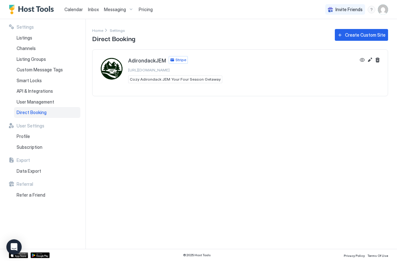
click at [250, 73] on div "AdirondackJEM Stripe https://booking.adirondackjem.com Cozy Adirondack JEM Your…" at bounding box center [227, 69] width 257 height 27
click at [143, 10] on span "Pricing" at bounding box center [146, 10] width 14 height 6
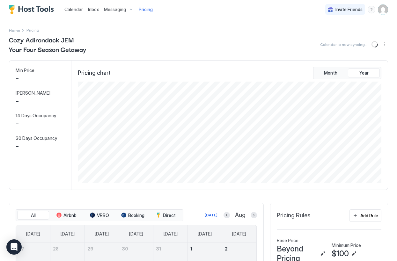
scroll to position [102, 305]
